Goal: Task Accomplishment & Management: Use online tool/utility

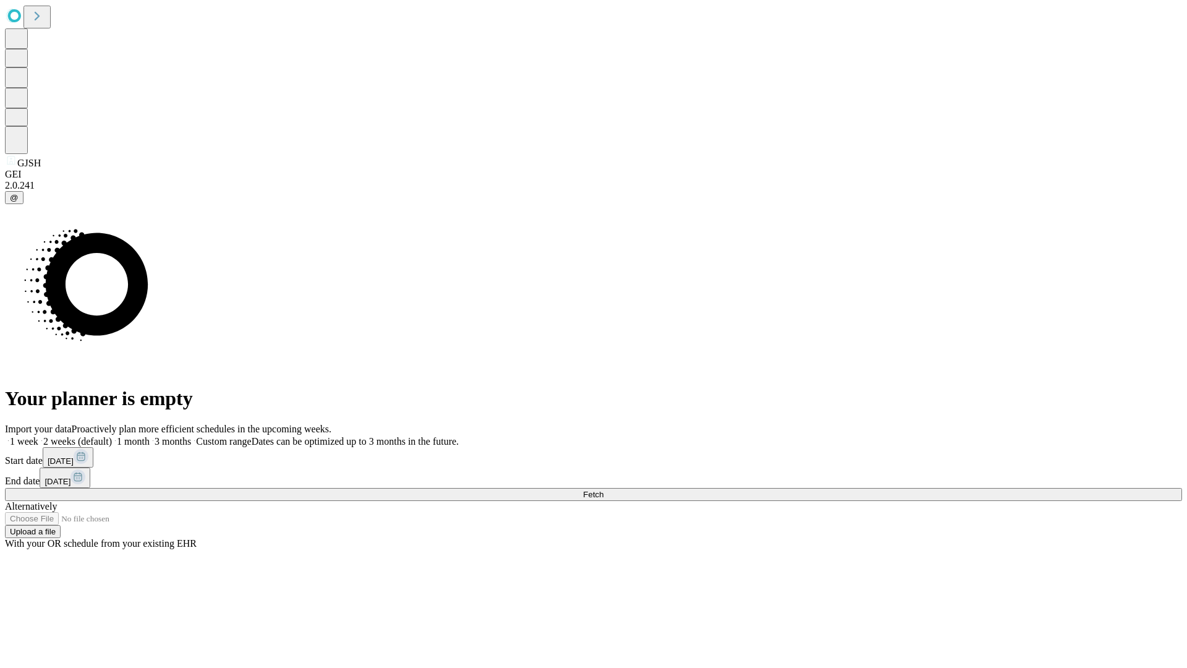
click at [603, 490] on span "Fetch" at bounding box center [593, 494] width 20 height 9
